Goal: Obtain resource: Download file/media

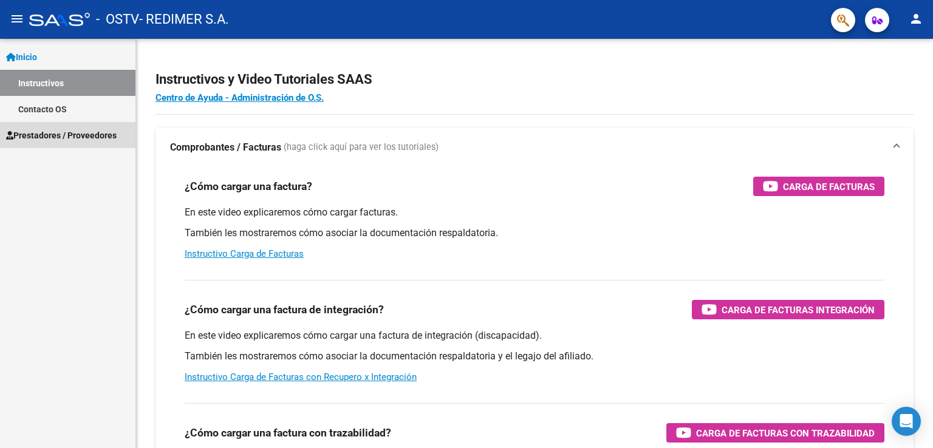
click at [66, 129] on span "Prestadores / Proveedores" at bounding box center [61, 135] width 111 height 13
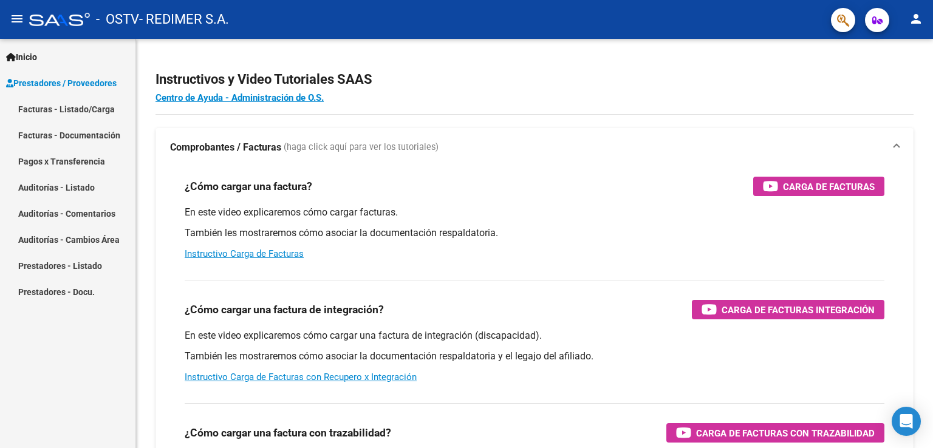
click at [73, 160] on link "Pagos x Transferencia" at bounding box center [67, 161] width 135 height 26
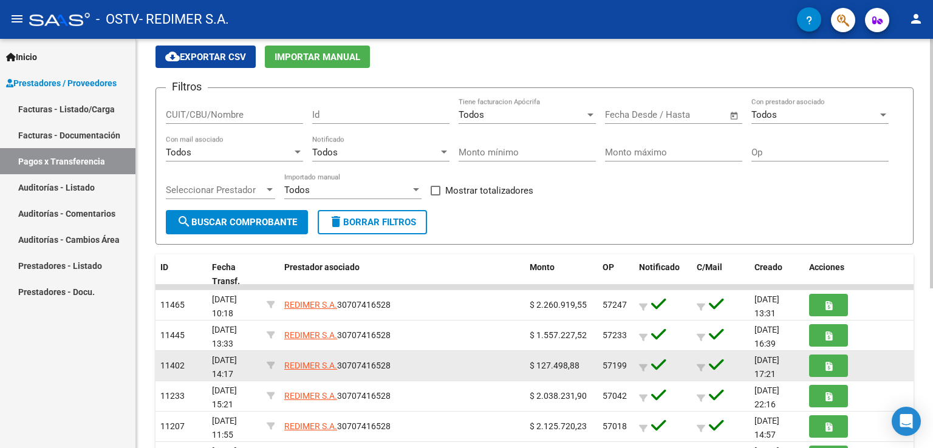
scroll to position [61, 0]
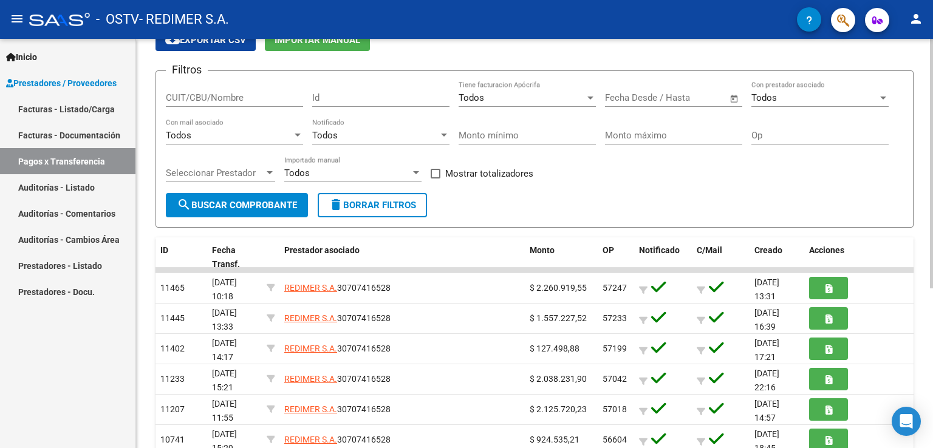
drag, startPoint x: 355, startPoint y: 290, endPoint x: 714, endPoint y: 193, distance: 371.9
click at [714, 193] on form "Filtros CUIT/CBU/Nombre Id Todos Tiene facturacion Apócrifa Fecha inicio – Fech…" at bounding box center [535, 148] width 758 height 157
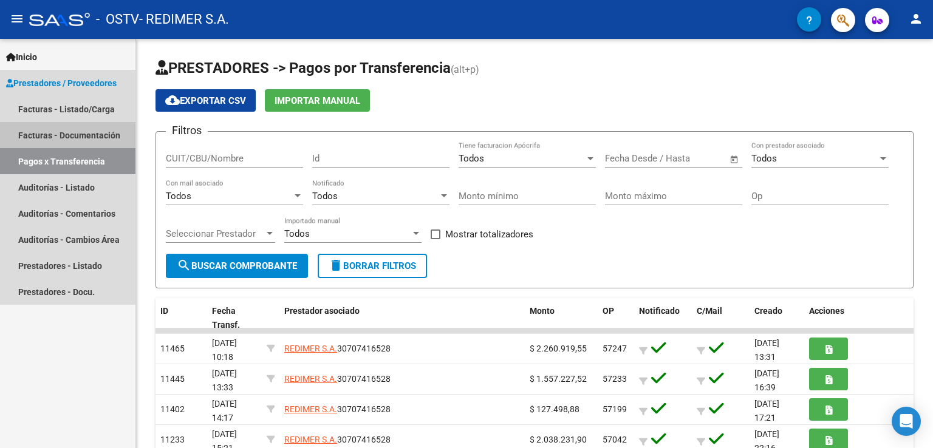
click at [78, 135] on link "Facturas - Documentación" at bounding box center [67, 135] width 135 height 26
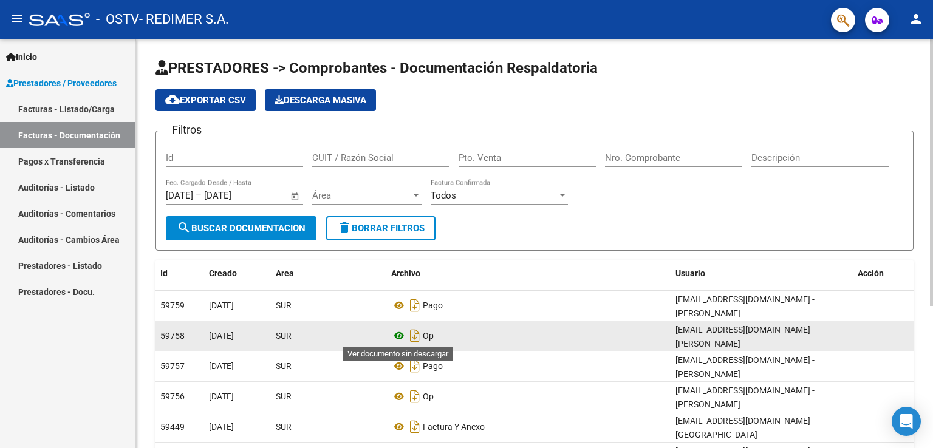
click at [401, 331] on icon at bounding box center [399, 336] width 16 height 15
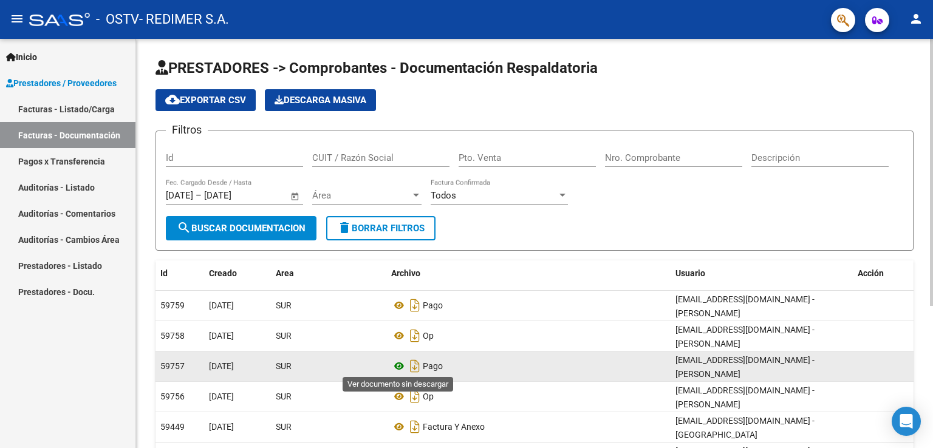
click at [402, 366] on icon at bounding box center [399, 366] width 16 height 15
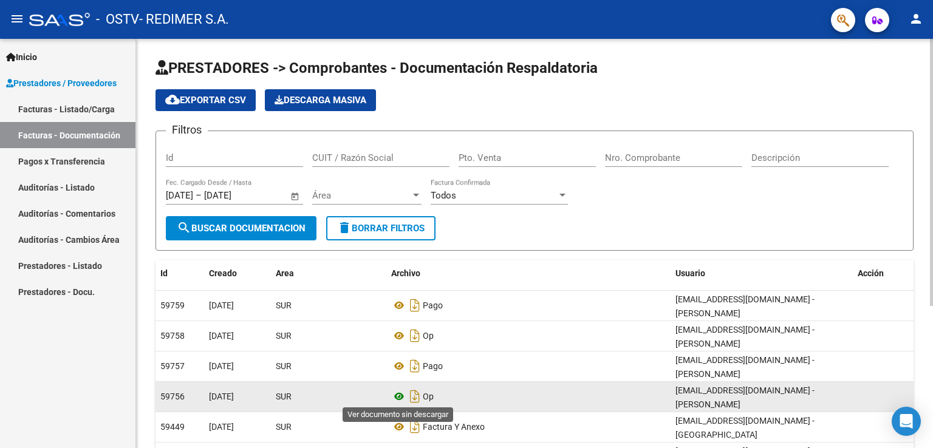
click at [398, 391] on icon at bounding box center [399, 396] width 16 height 15
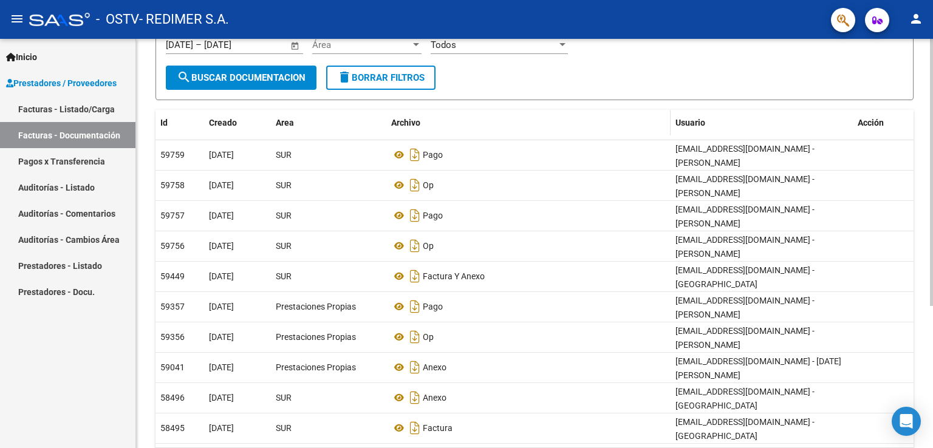
scroll to position [182, 0]
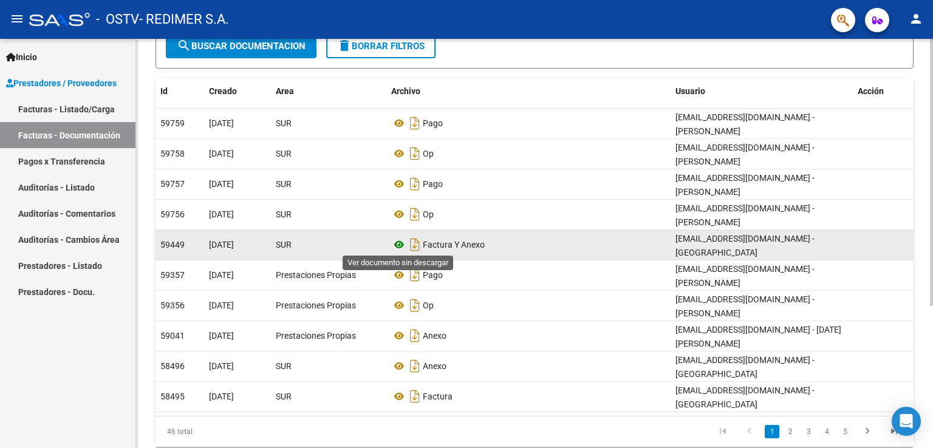
click at [398, 245] on icon at bounding box center [399, 245] width 16 height 15
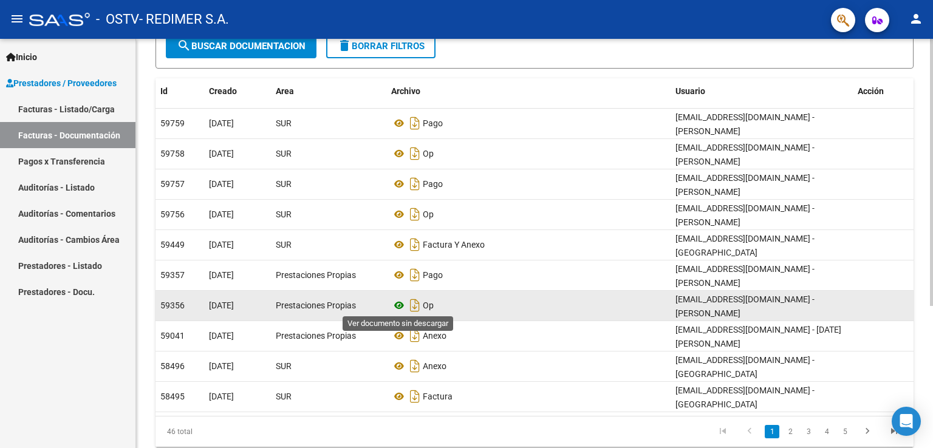
click at [398, 303] on icon at bounding box center [399, 305] width 16 height 15
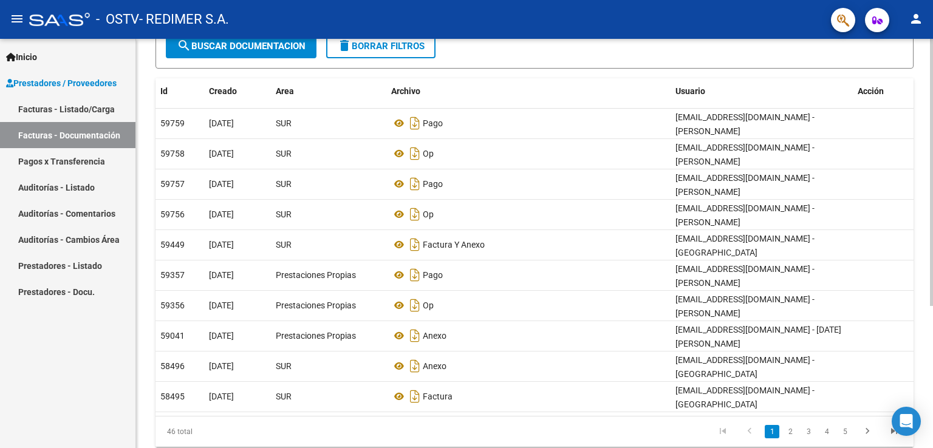
scroll to position [0, 0]
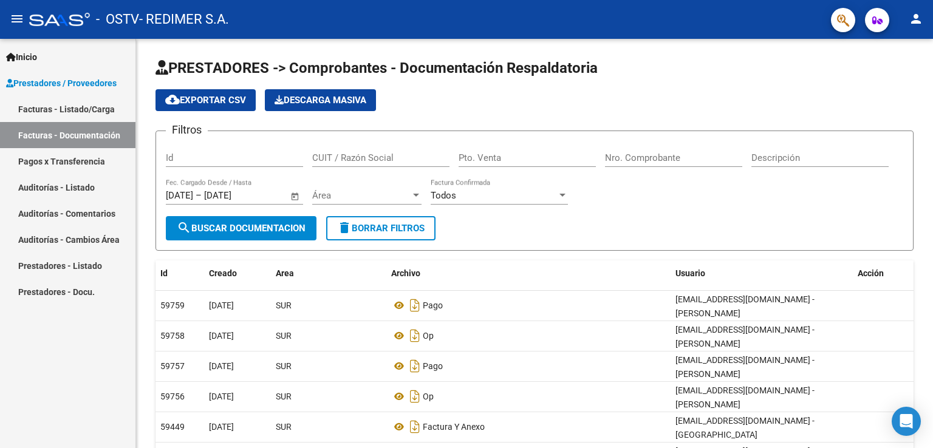
click at [915, 15] on mat-icon "person" at bounding box center [916, 19] width 15 height 15
click at [892, 76] on button "exit_to_app Salir" at bounding box center [891, 80] width 74 height 29
